Goal: Book appointment/travel/reservation

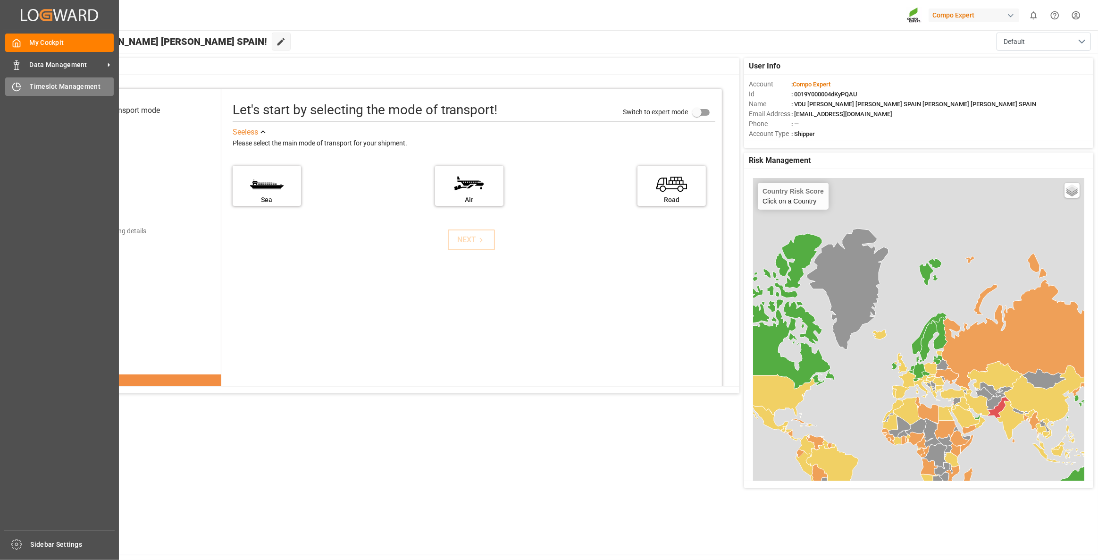
click at [52, 80] on div "Timeslot Management Timeslot Management" at bounding box center [59, 86] width 109 height 18
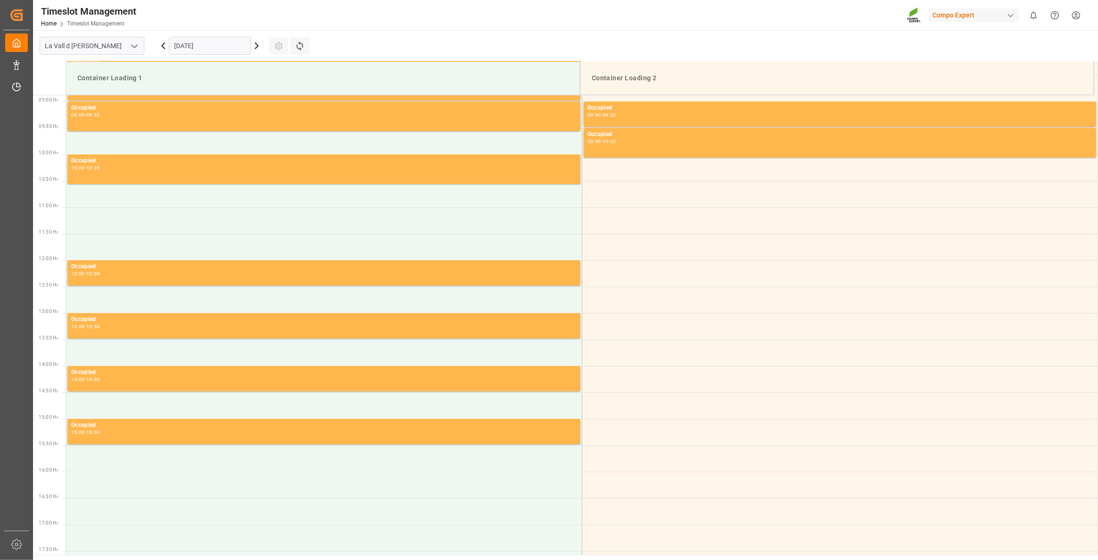
scroll to position [469, 0]
click at [199, 40] on input "[DATE]" at bounding box center [210, 46] width 82 height 18
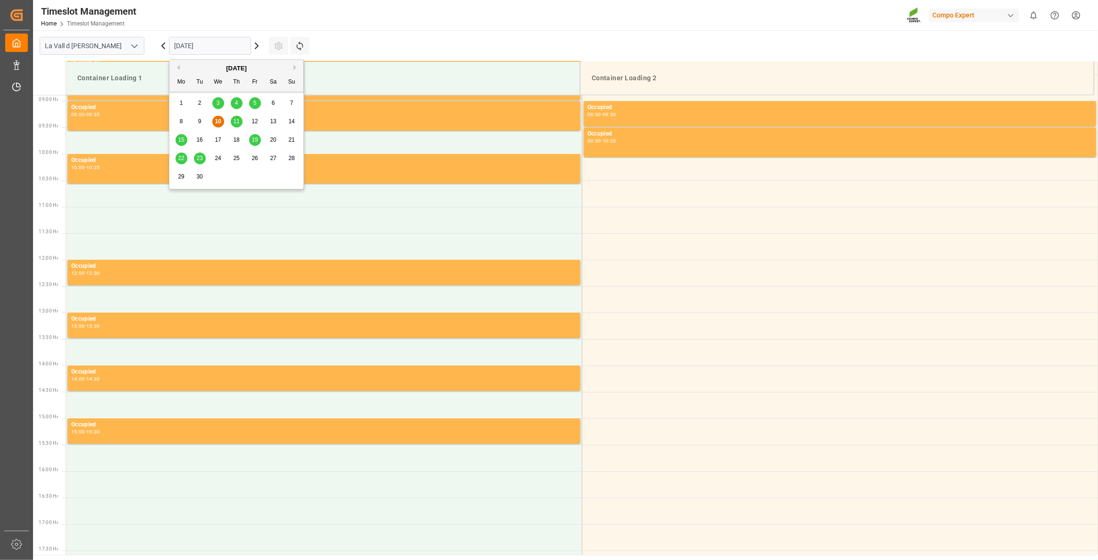
click at [179, 143] on div "15" at bounding box center [182, 139] width 12 height 11
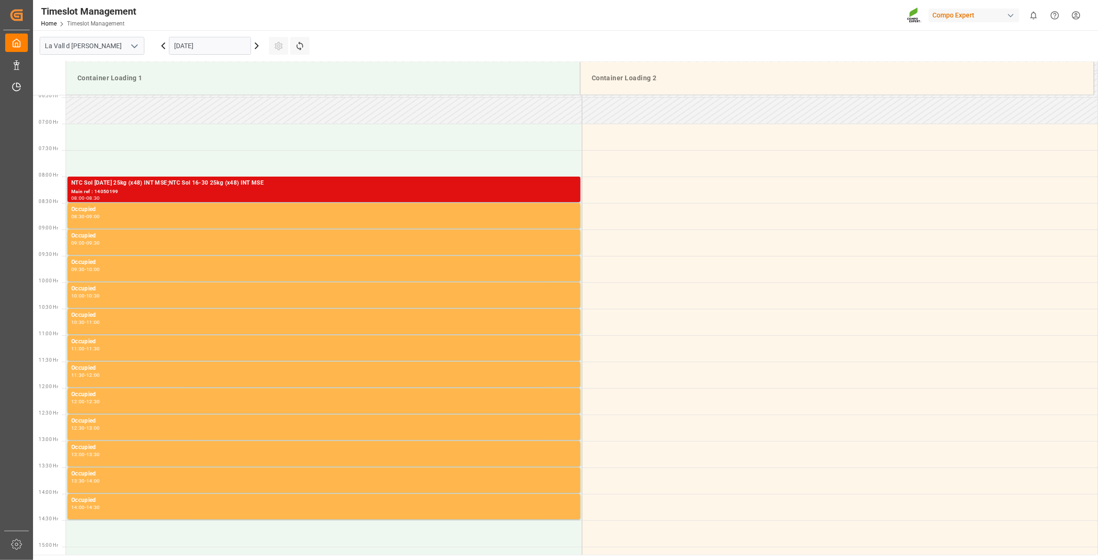
scroll to position [341, 0]
